Goal: Task Accomplishment & Management: Manage account settings

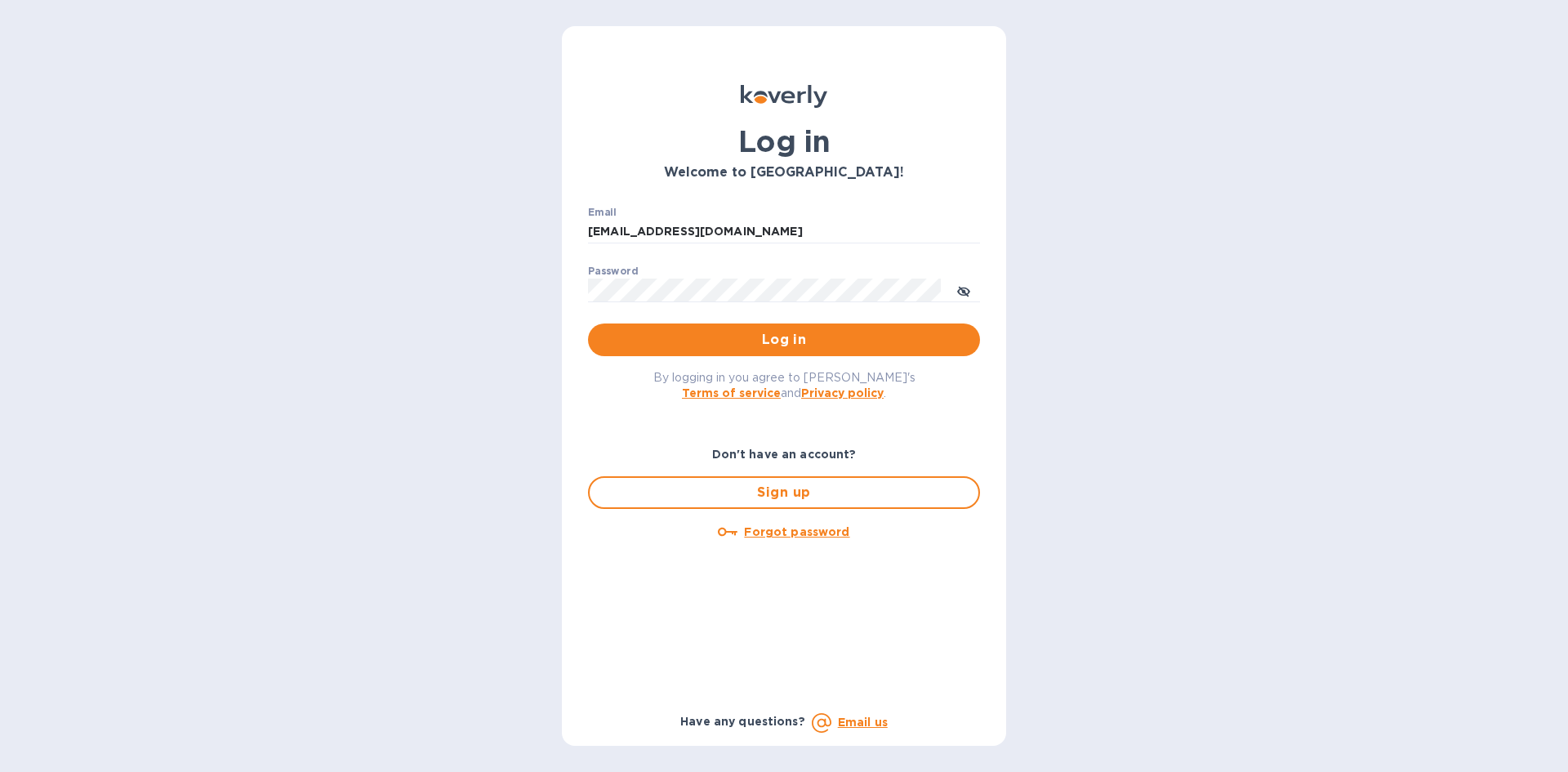
click at [784, 346] on span "Log in" at bounding box center [784, 340] width 365 height 20
type input "[EMAIL_ADDRESS][DOMAIN_NAME]"
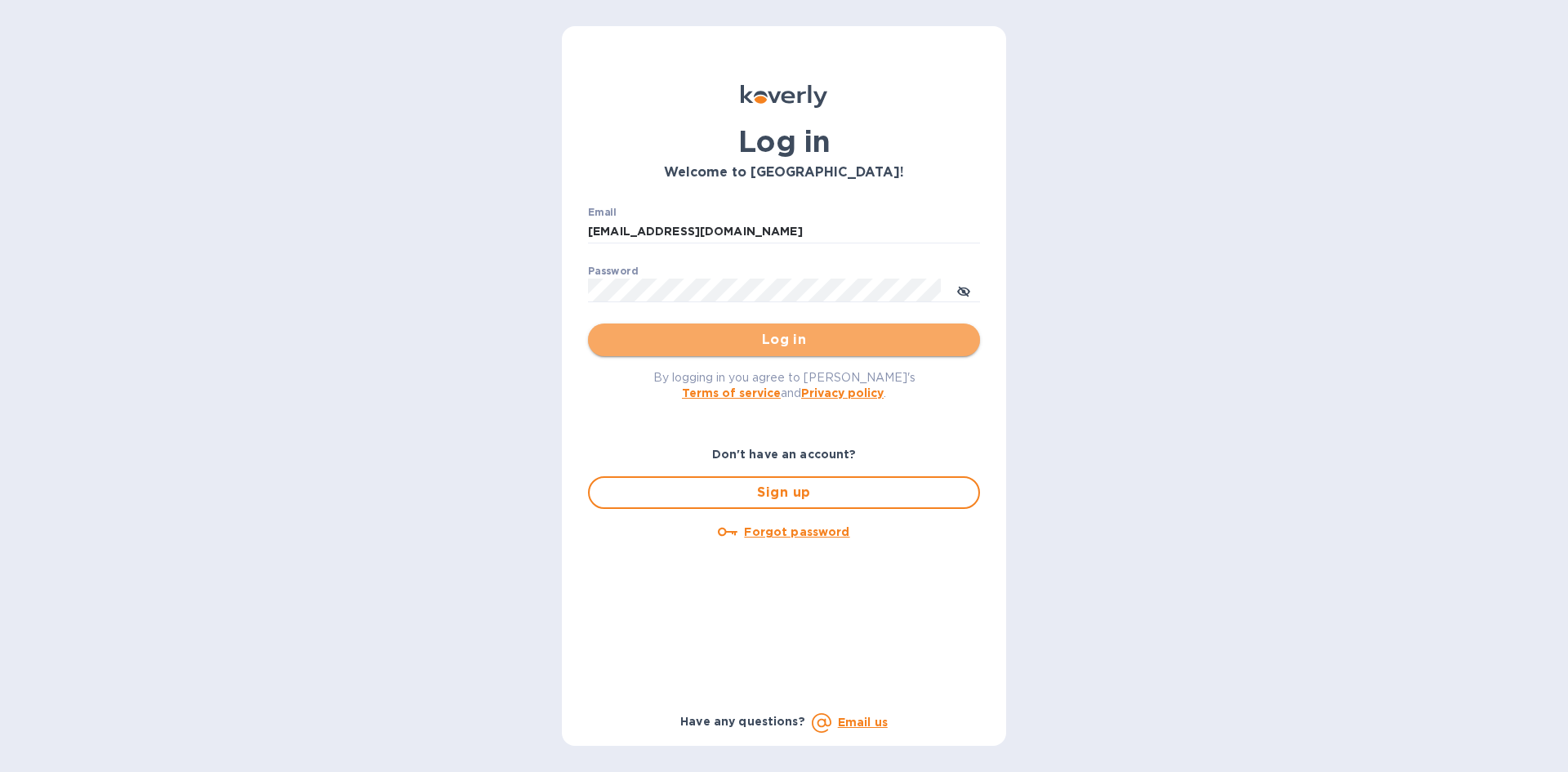
click at [887, 328] on button "Log in" at bounding box center [784, 339] width 392 height 32
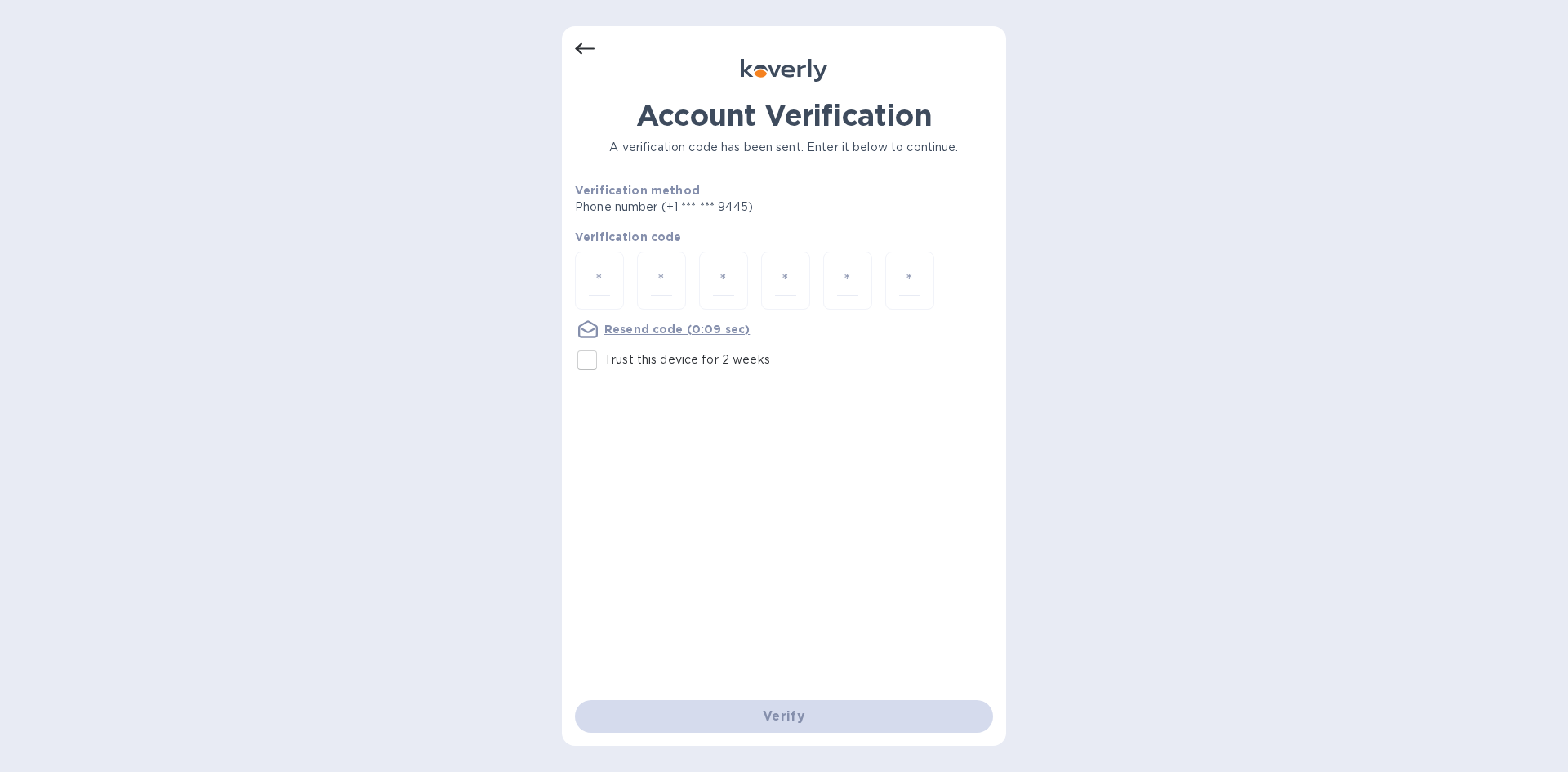
click at [587, 363] on input "Trust this device for 2 weeks" at bounding box center [587, 359] width 34 height 34
checkbox input "true"
click at [596, 278] on input "number" at bounding box center [599, 280] width 22 height 30
type input "8"
type input "9"
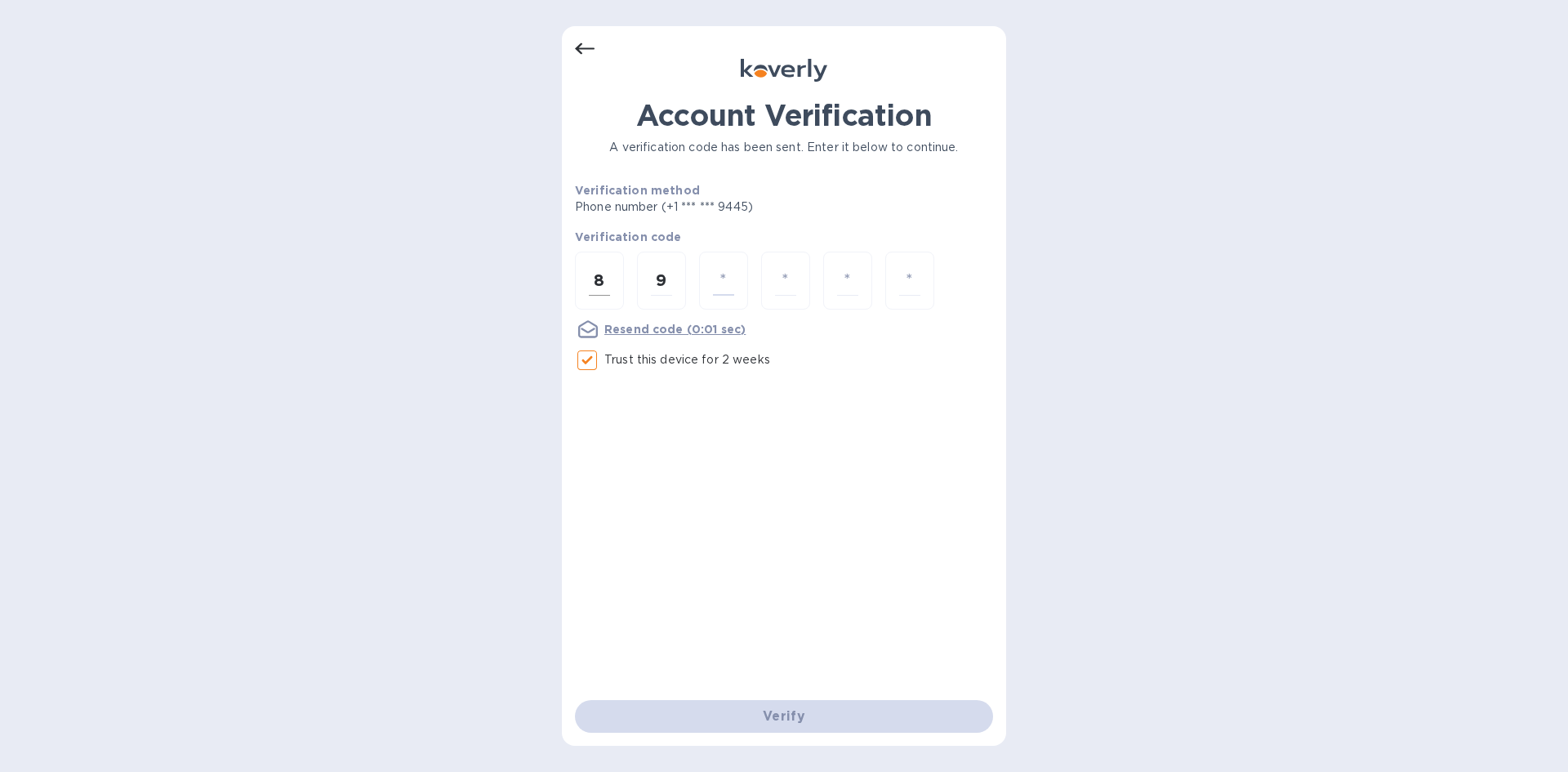
type input "0"
type input "2"
type input "0"
type input "6"
